Goal: Task Accomplishment & Management: Use online tool/utility

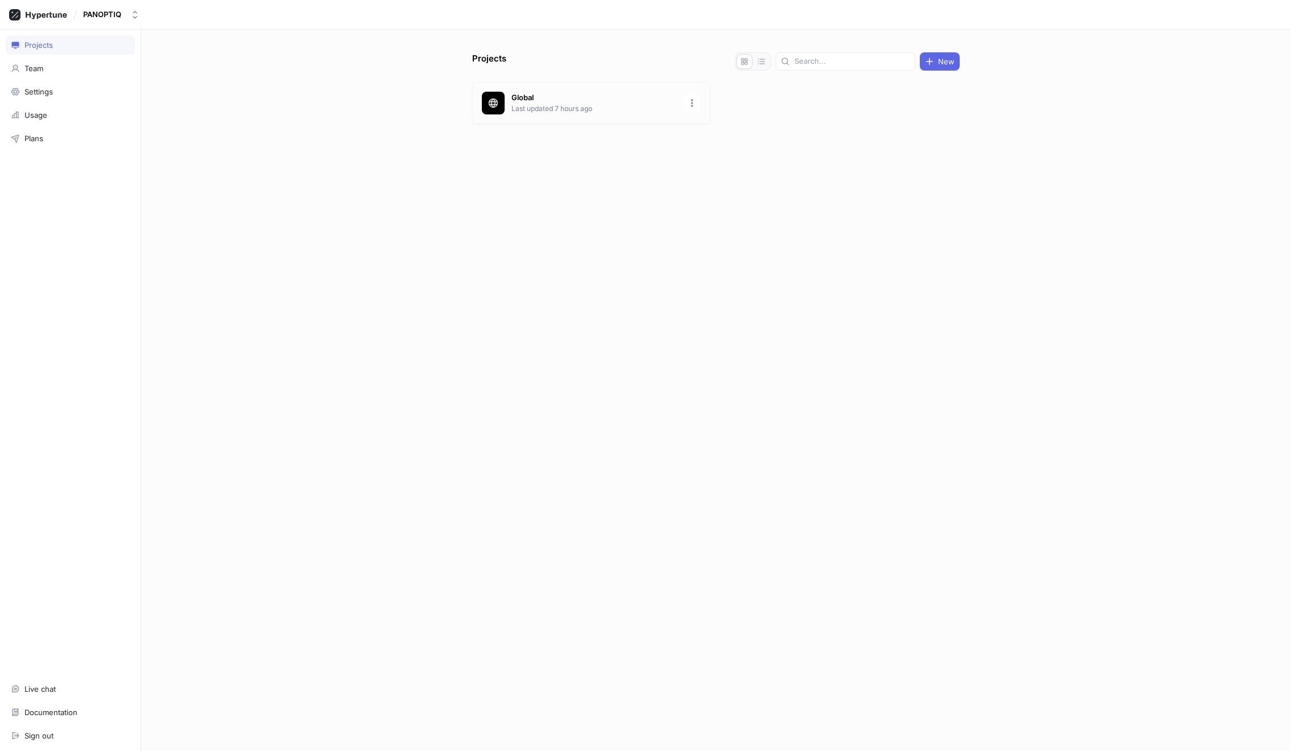
click at [594, 98] on p "Global" at bounding box center [593, 97] width 165 height 11
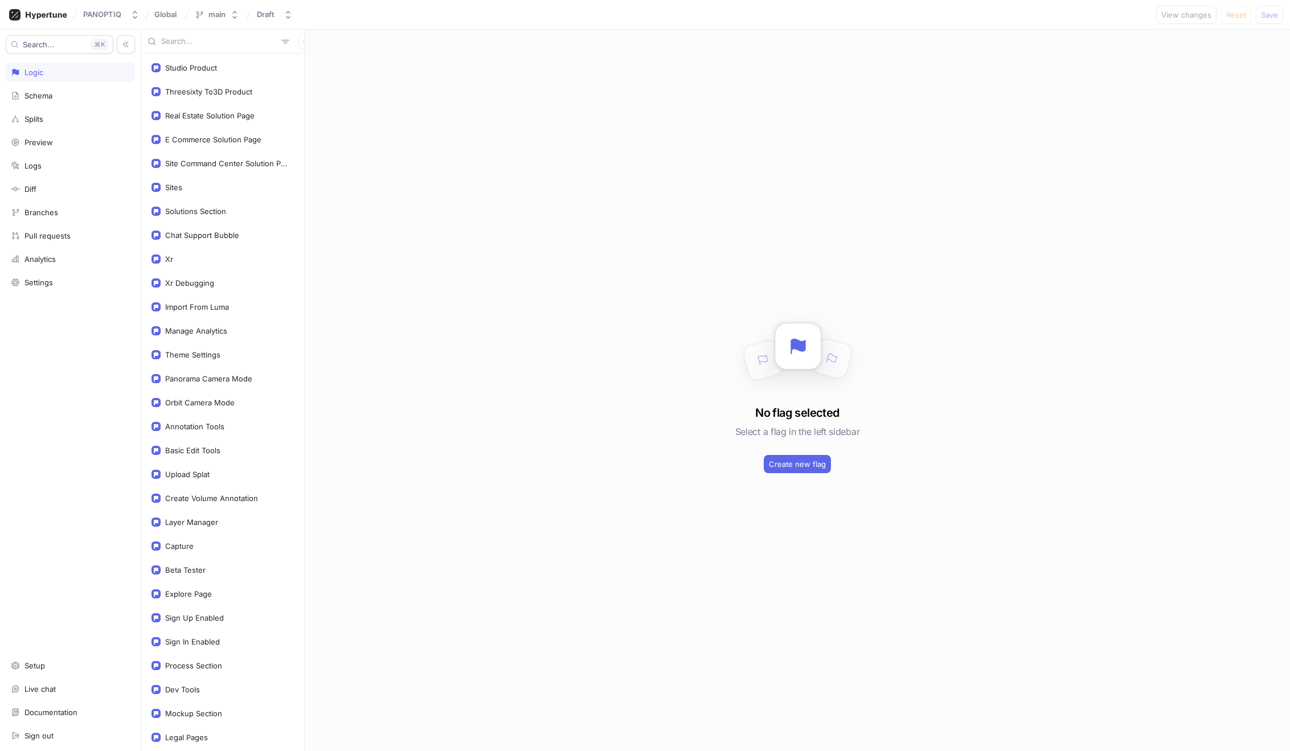
click at [166, 40] on input "text" at bounding box center [219, 41] width 116 height 11
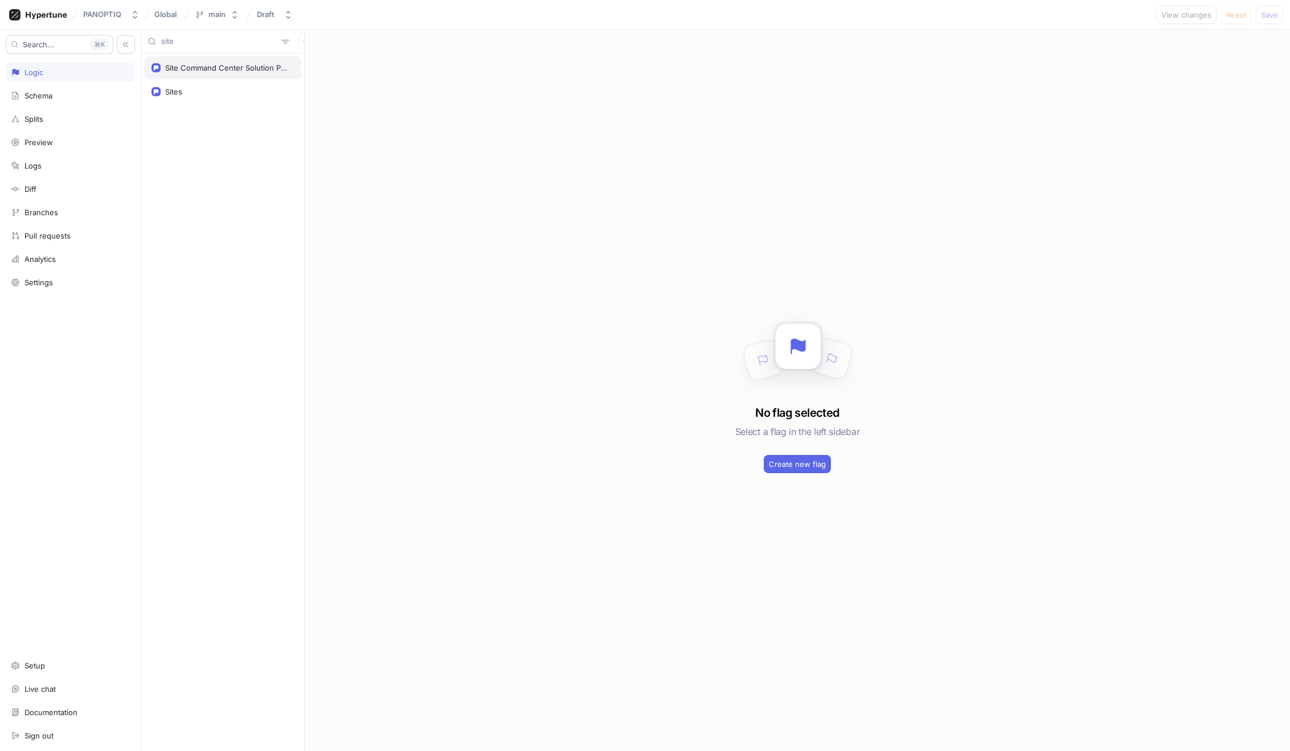
click at [178, 58] on div "Site Command Center Solution Page" at bounding box center [222, 67] width 157 height 23
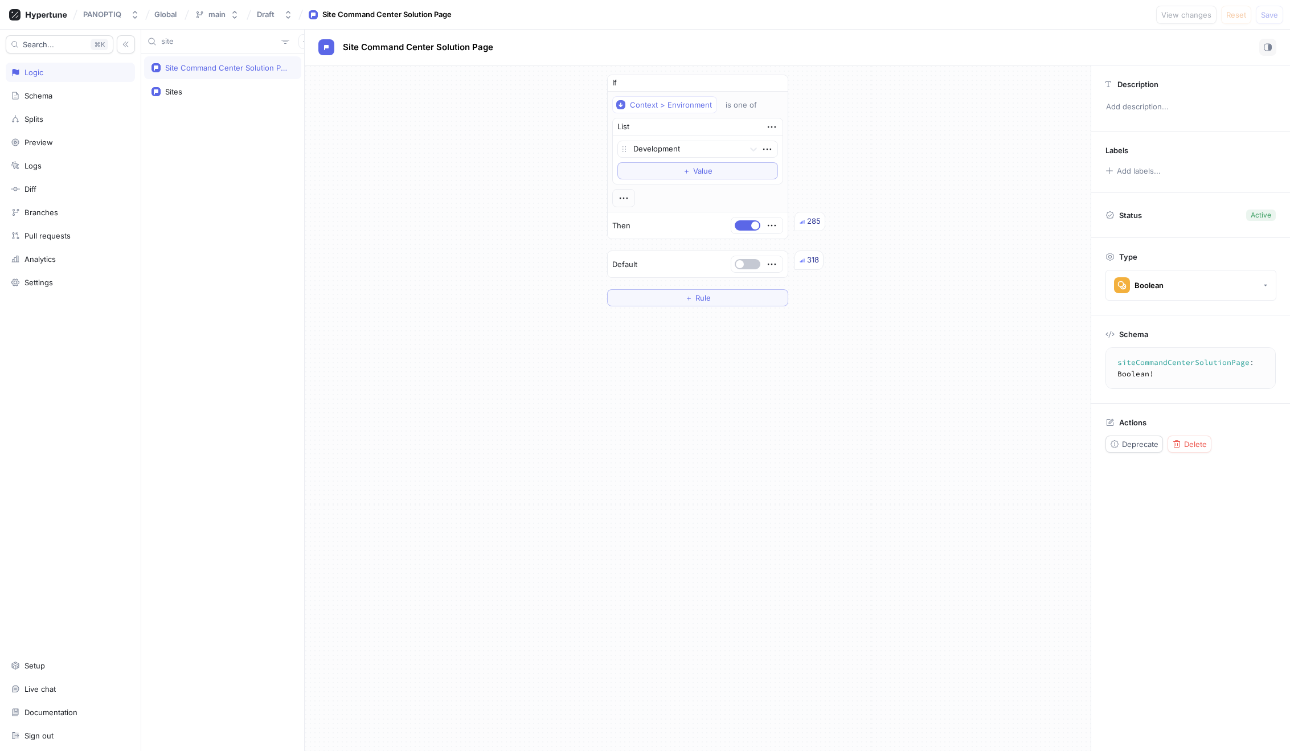
click at [1147, 362] on textarea "siteCommandCenterSolutionPage: Boolean!" at bounding box center [1204, 367] width 189 height 31
click at [196, 44] on input "site" at bounding box center [219, 41] width 116 height 11
type input "eco"
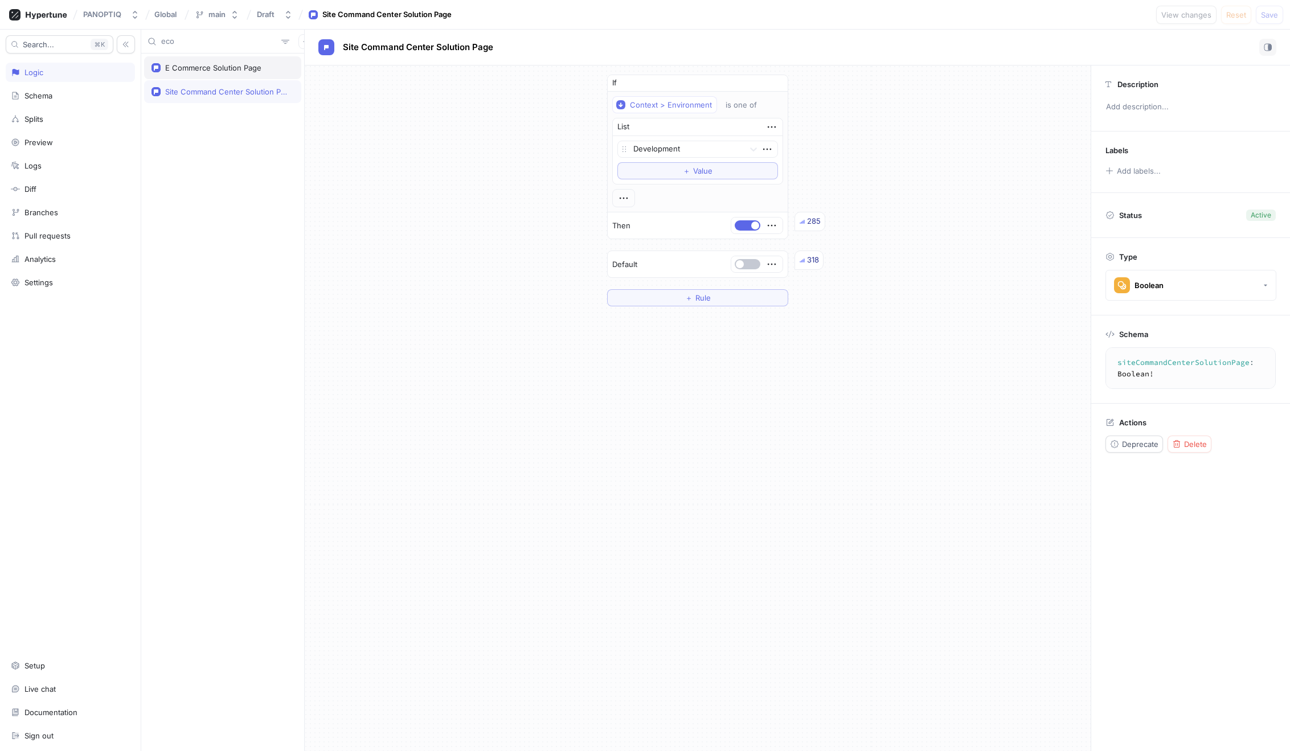
click at [217, 68] on div "E Commerce Solution Page" at bounding box center [213, 67] width 96 height 9
type textarea "eCommerceSolutionPage: Boolean!"
click at [1184, 366] on textarea "eCommerceSolutionPage: Boolean!" at bounding box center [1190, 362] width 160 height 20
click at [165, 39] on input "eco" at bounding box center [219, 41] width 116 height 11
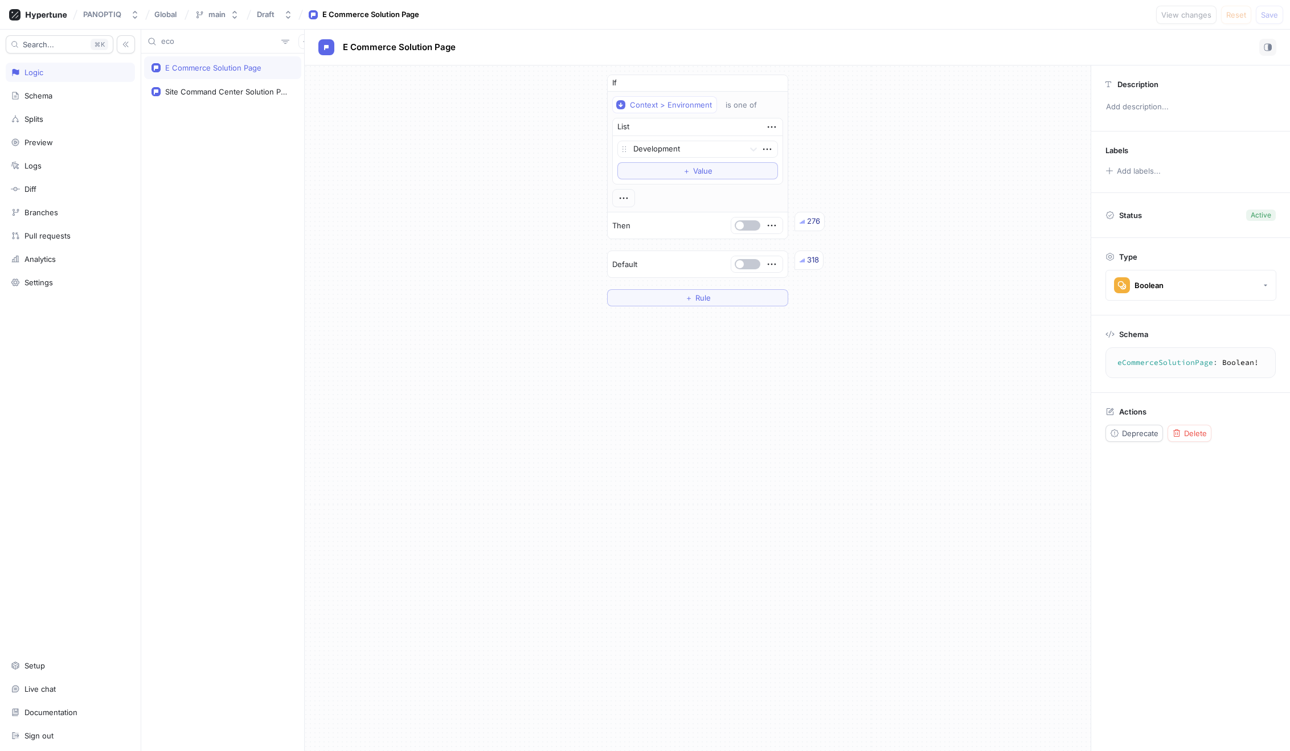
click at [165, 39] on input "eco" at bounding box center [219, 41] width 116 height 11
type input "rea"
click at [194, 64] on div "Real Estate Solution Page" at bounding box center [209, 67] width 89 height 9
click at [1156, 368] on textarea "realEstateSolutionPage: Boolean!" at bounding box center [1190, 362] width 160 height 20
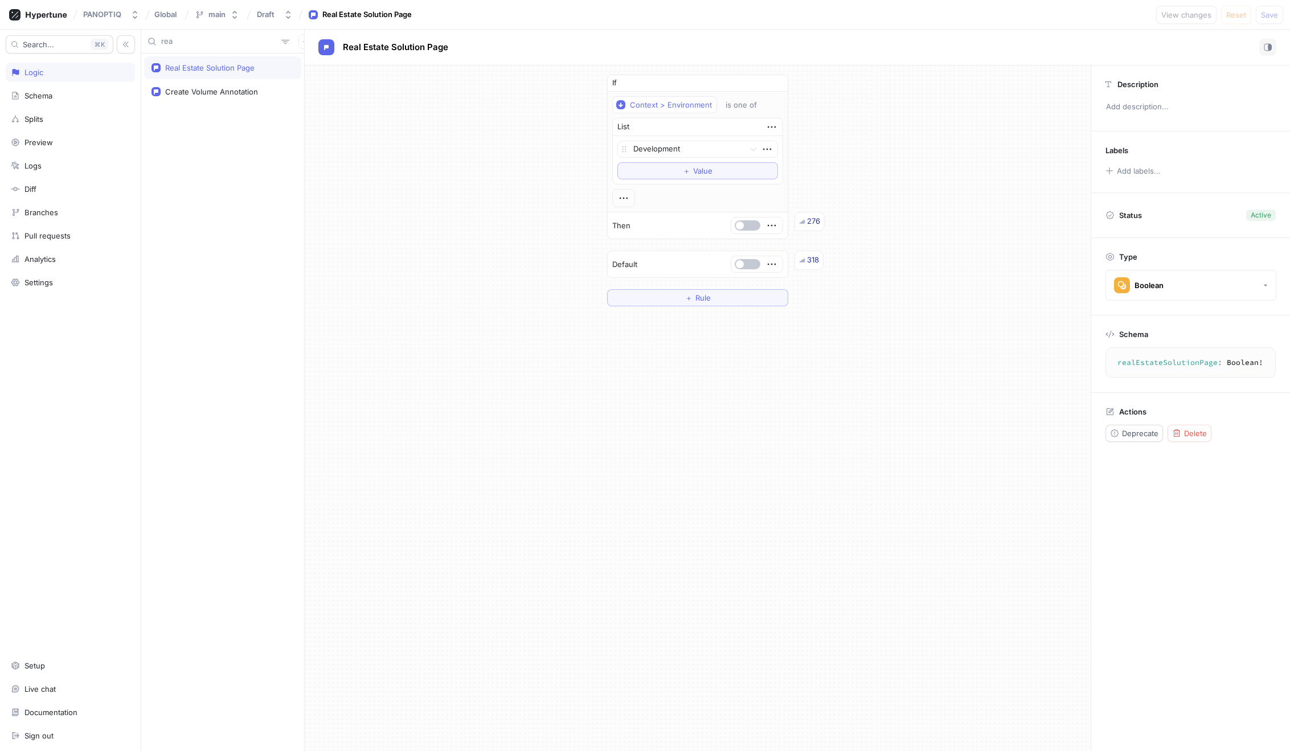
click at [1156, 365] on textarea "realEstateSolutionPage: Boolean!" at bounding box center [1190, 362] width 160 height 20
type textarea "eCommerceSolutionPage: Boolean!"
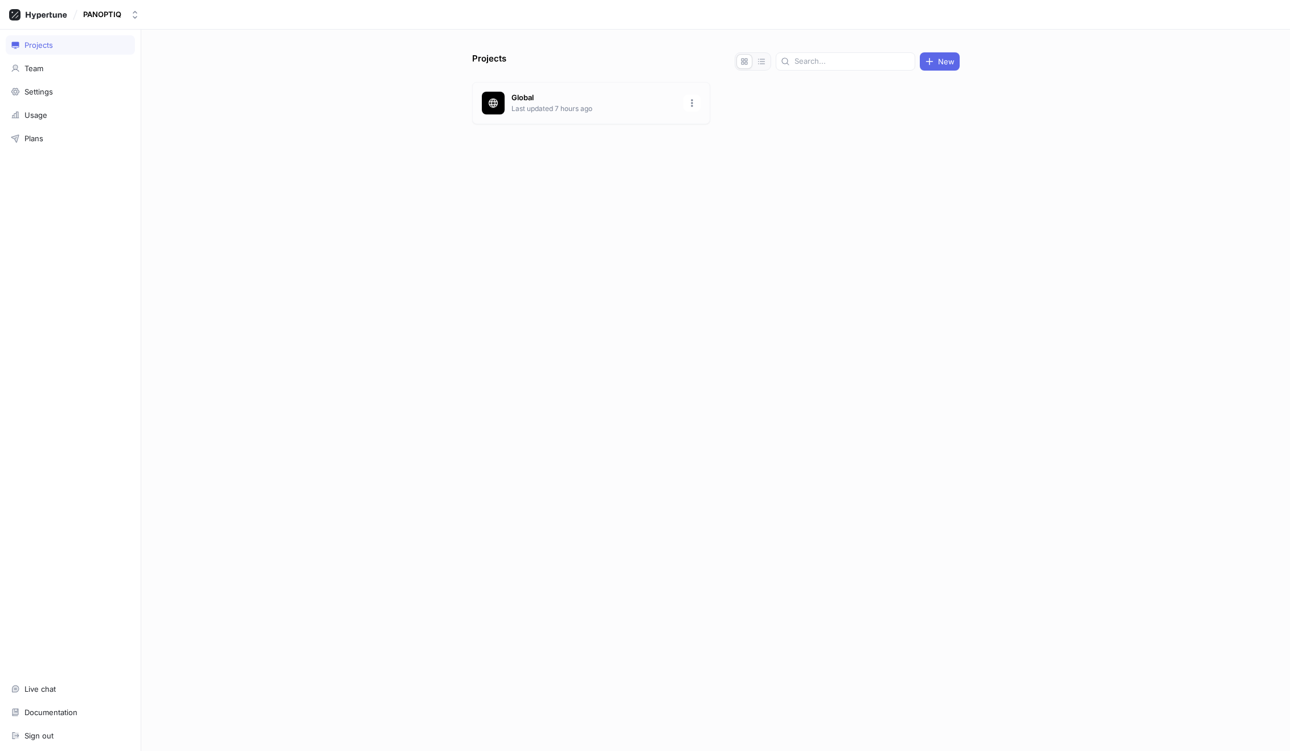
click at [569, 97] on p "Global" at bounding box center [593, 97] width 165 height 11
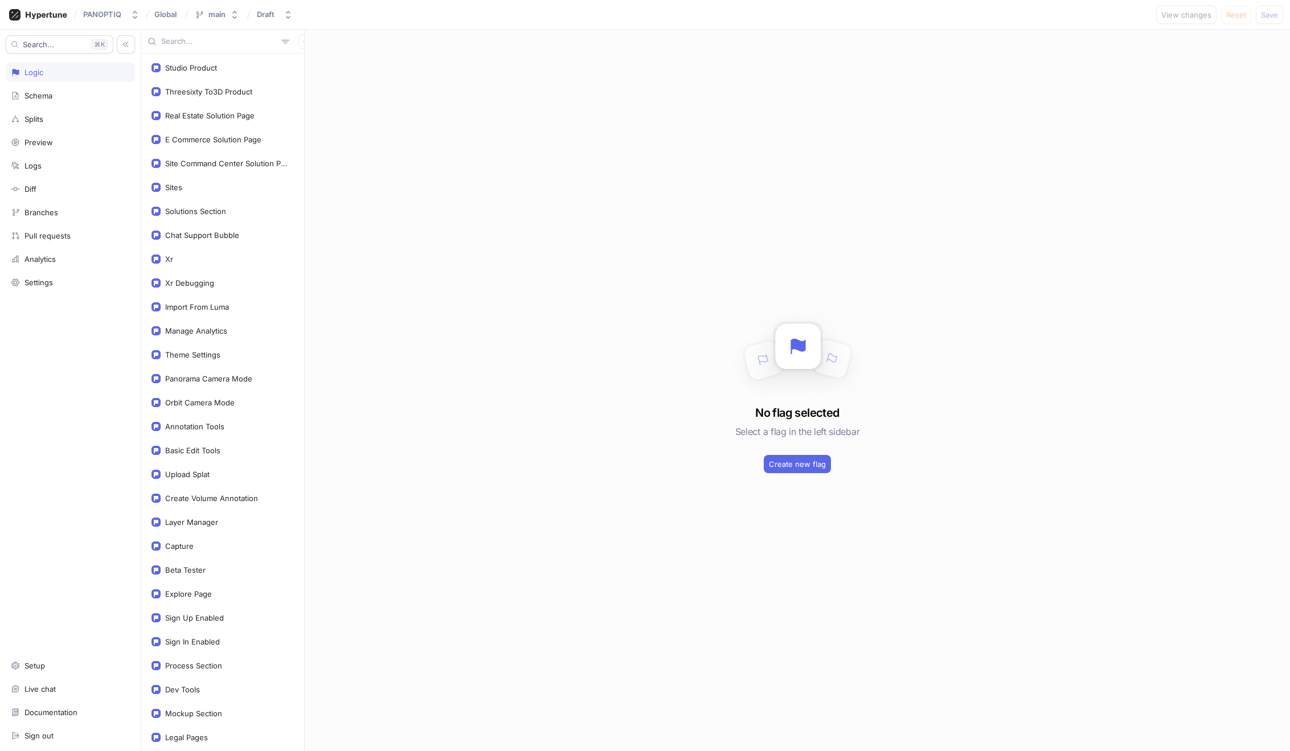
click at [167, 43] on input "text" at bounding box center [219, 41] width 116 height 11
click at [201, 162] on div "Site Command Center Solution Page" at bounding box center [227, 163] width 124 height 9
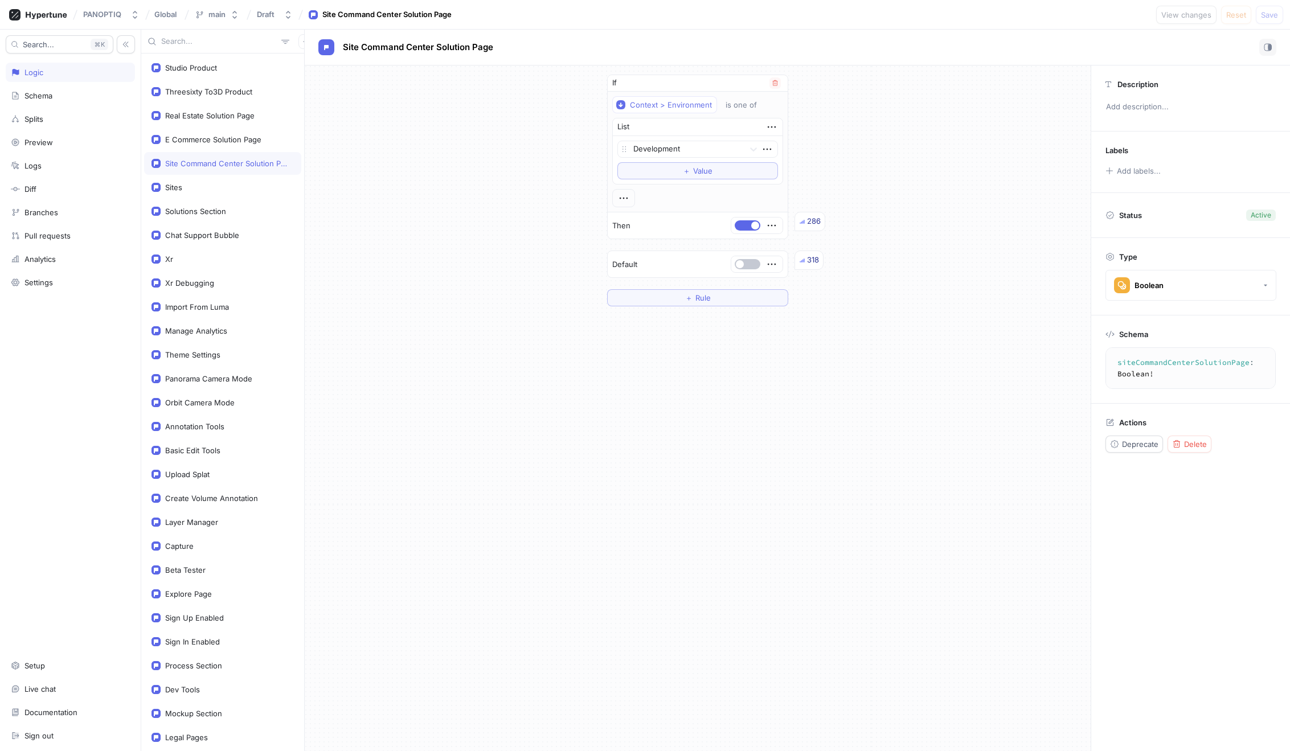
click at [746, 219] on div at bounding box center [756, 225] width 51 height 16
click at [749, 224] on button "button" at bounding box center [747, 225] width 26 height 10
click at [1263, 14] on span "Save" at bounding box center [1269, 14] width 17 height 7
